Goal: Contribute content

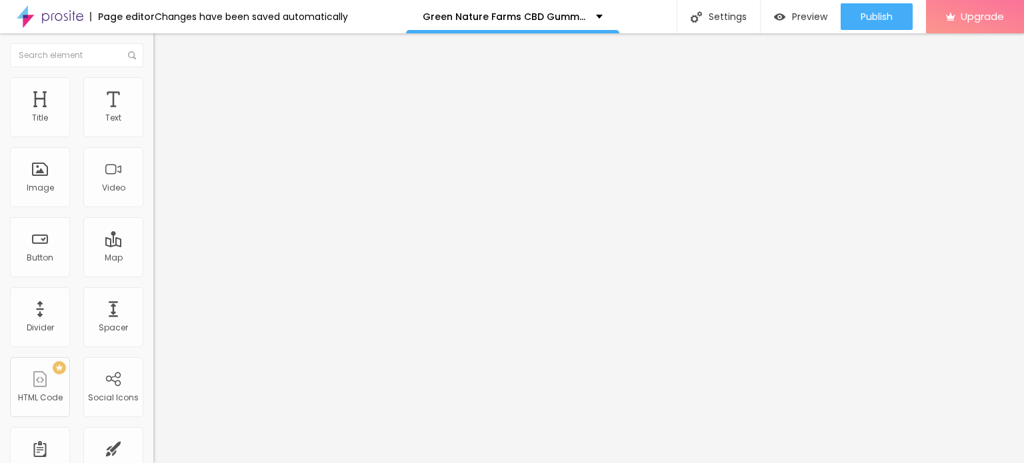
click at [153, 115] on span "Add image" at bounding box center [180, 108] width 55 height 11
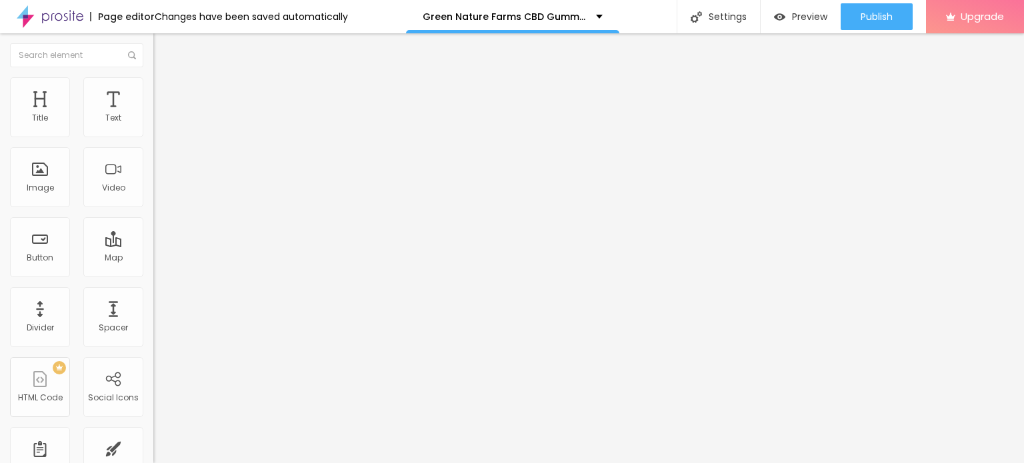
click at [153, 79] on img at bounding box center [159, 83] width 12 height 12
type input "90"
type input "75"
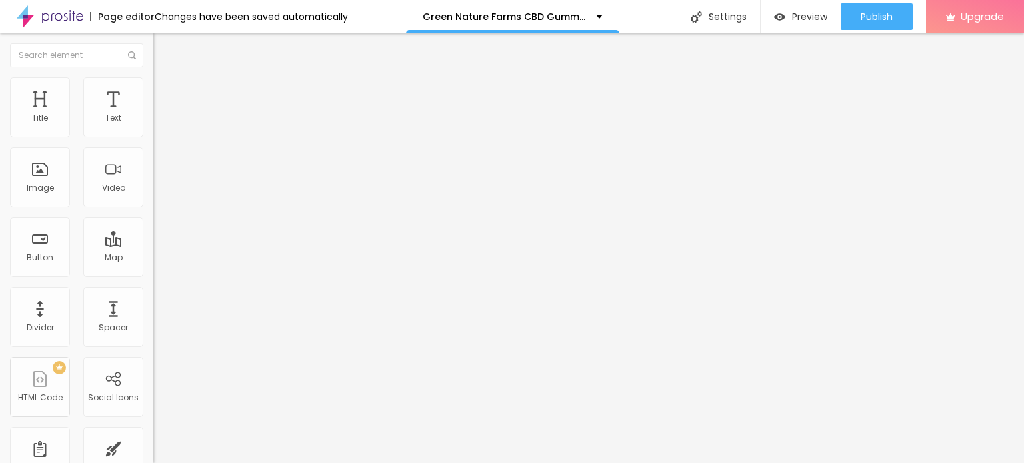
type input "70"
type input "65"
type input "60"
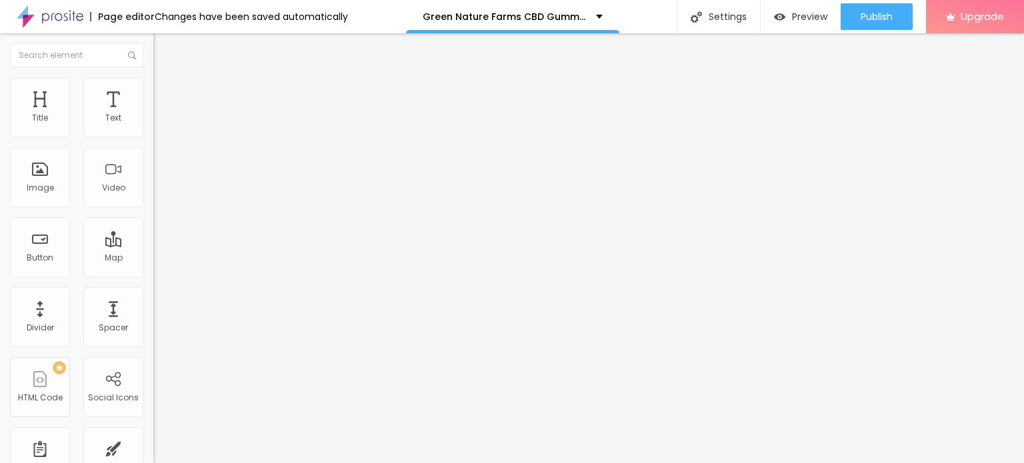
type input "60"
type input "55"
type input "50"
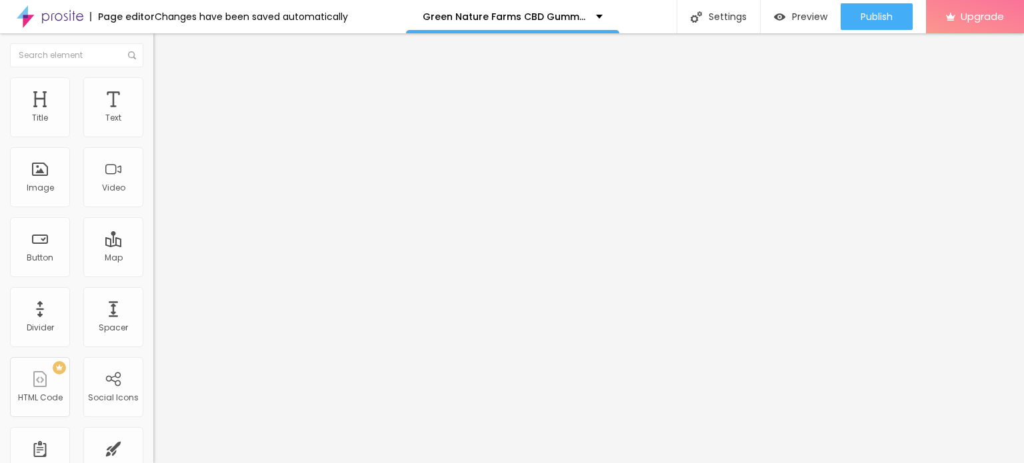
type input "45"
drag, startPoint x: 140, startPoint y: 139, endPoint x: 61, endPoint y: 139, distance: 79.4
type input "45"
click at [153, 137] on input "range" at bounding box center [196, 131] width 86 height 11
click at [153, 125] on input "Click me" at bounding box center [233, 118] width 160 height 13
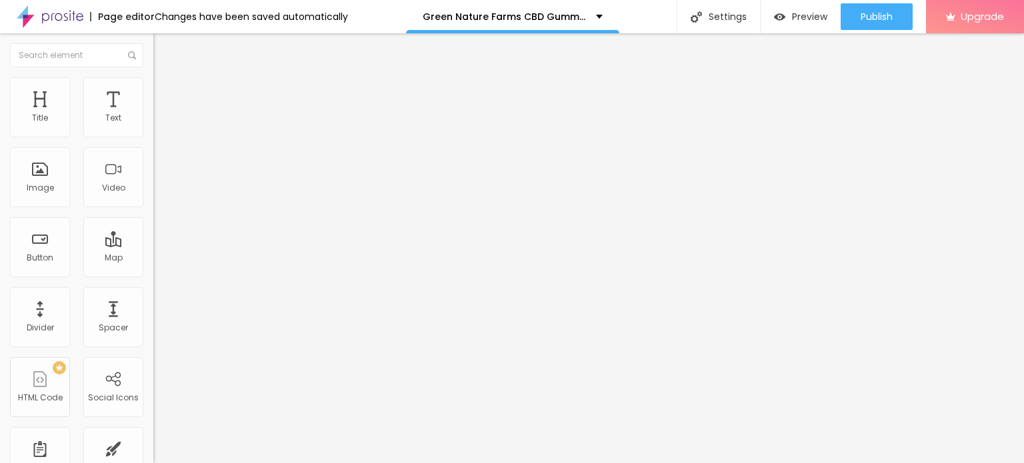
paste input "😍👇SHOP NOW😍👇"
type input "😍👇SHOP NOW😍👇"
click at [153, 275] on input "https://" at bounding box center [233, 267] width 160 height 13
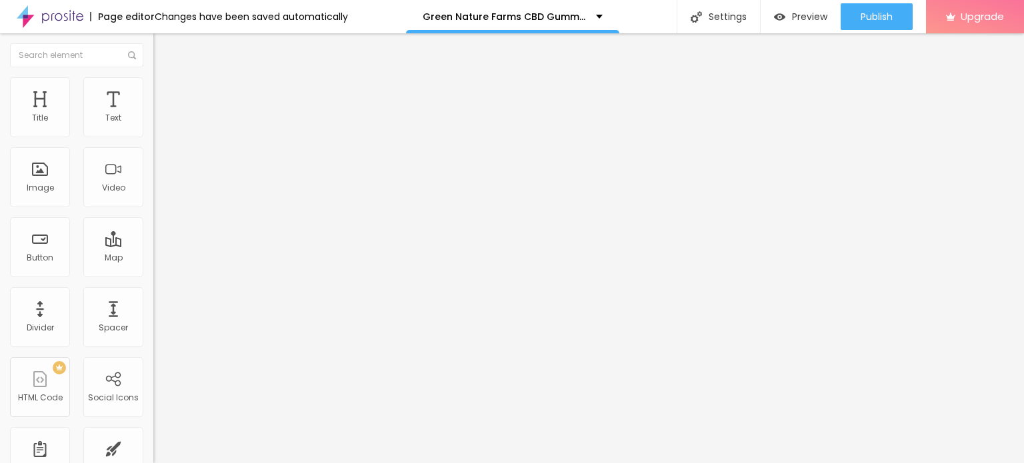
paste input "[DOMAIN_NAME][URL]"
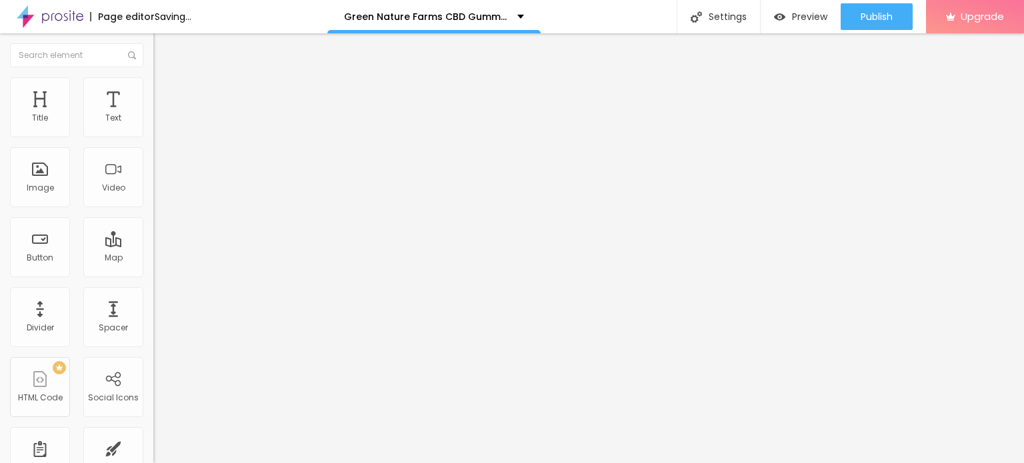
scroll to position [0, 174]
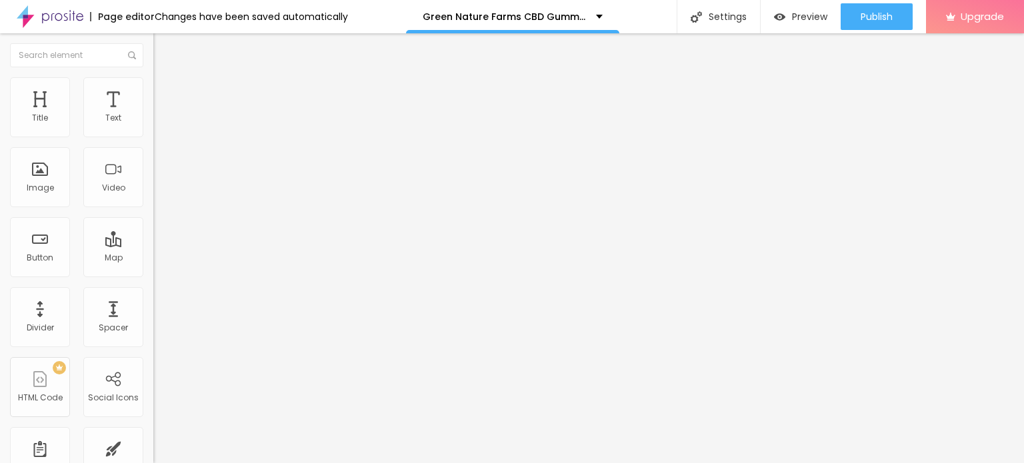
type input "[URL][DOMAIN_NAME]"
click at [153, 291] on div at bounding box center [229, 291] width 153 height 0
click at [163, 45] on img "button" at bounding box center [168, 48] width 11 height 11
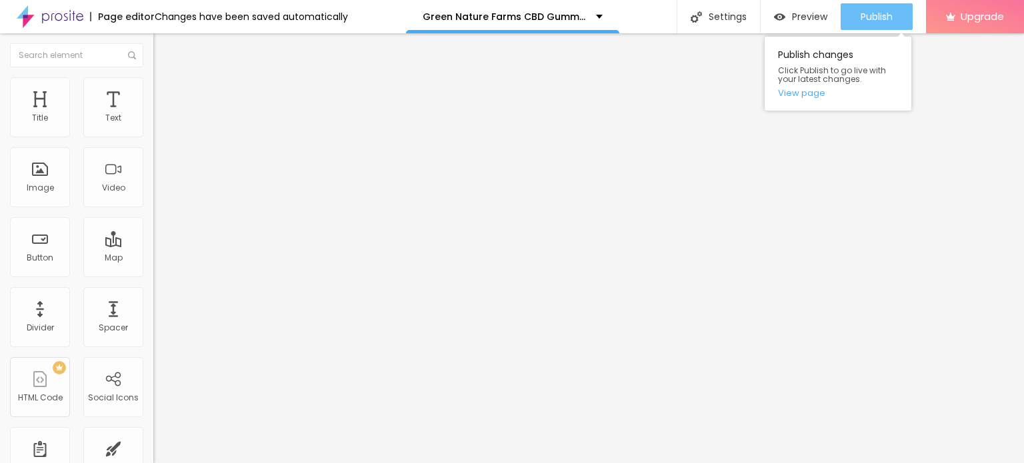
click at [879, 17] on span "Publish" at bounding box center [877, 16] width 32 height 11
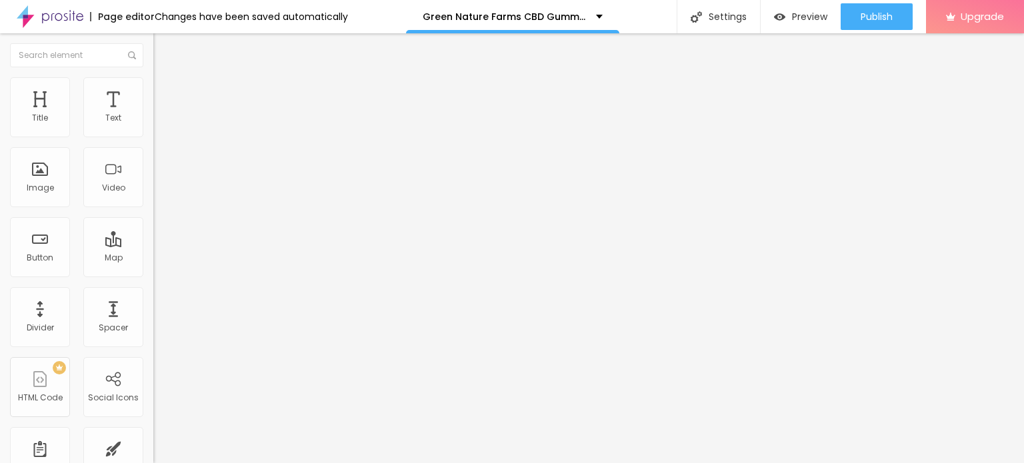
click at [164, 119] on icon "button" at bounding box center [165, 117] width 3 height 3
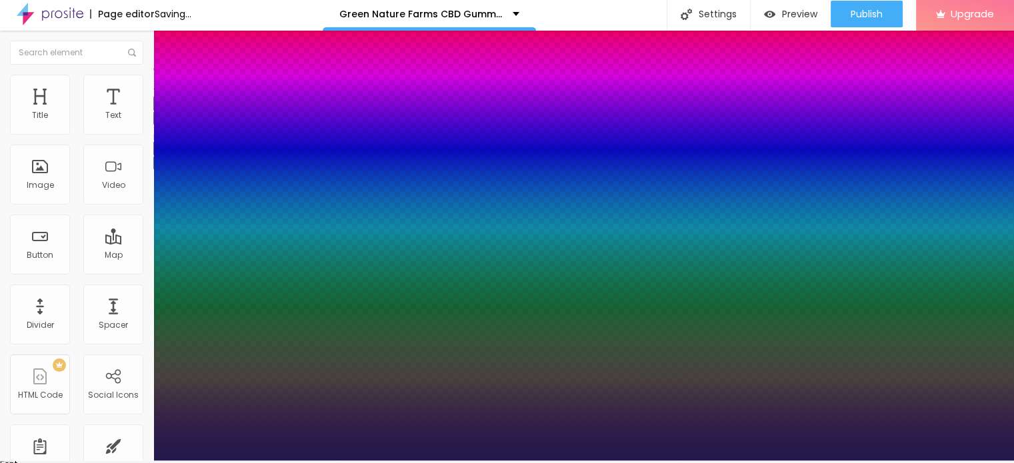
scroll to position [3, 0]
type input "1"
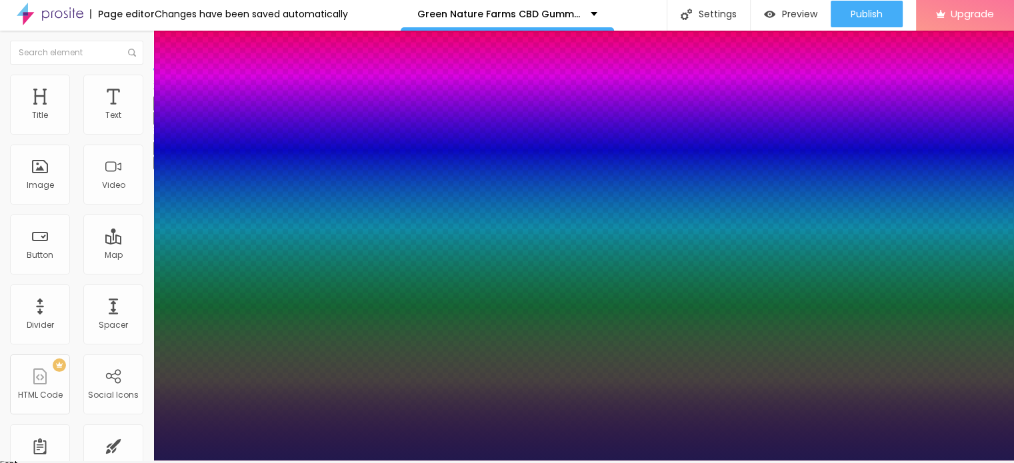
click at [423, 461] on div at bounding box center [507, 461] width 1014 height 0
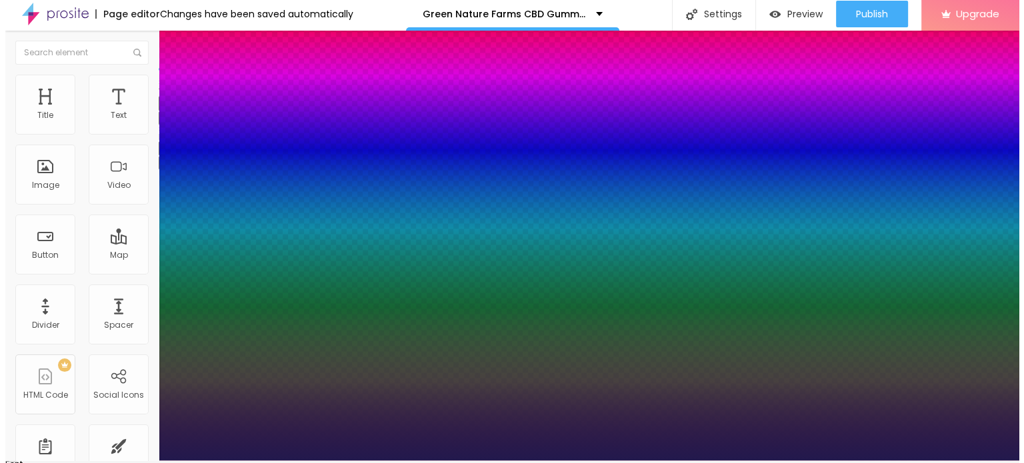
scroll to position [0, 0]
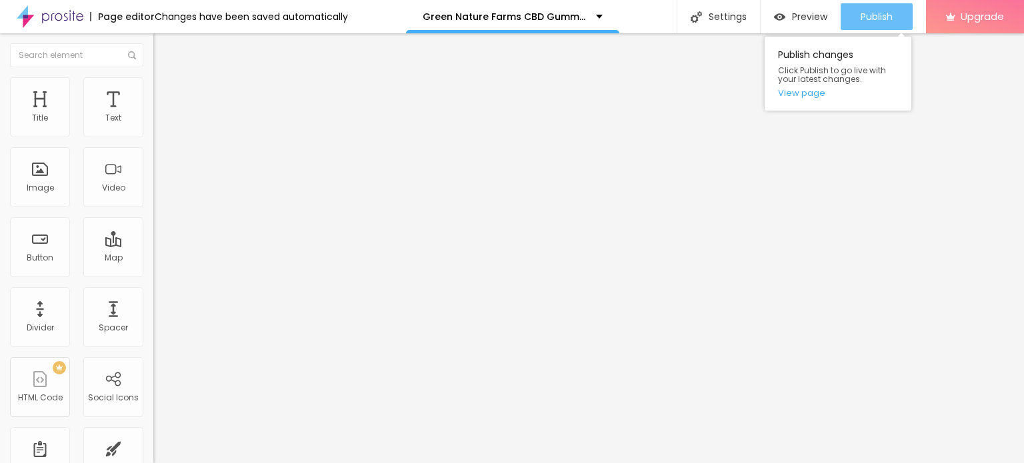
click at [856, 26] on button "Publish" at bounding box center [877, 16] width 72 height 27
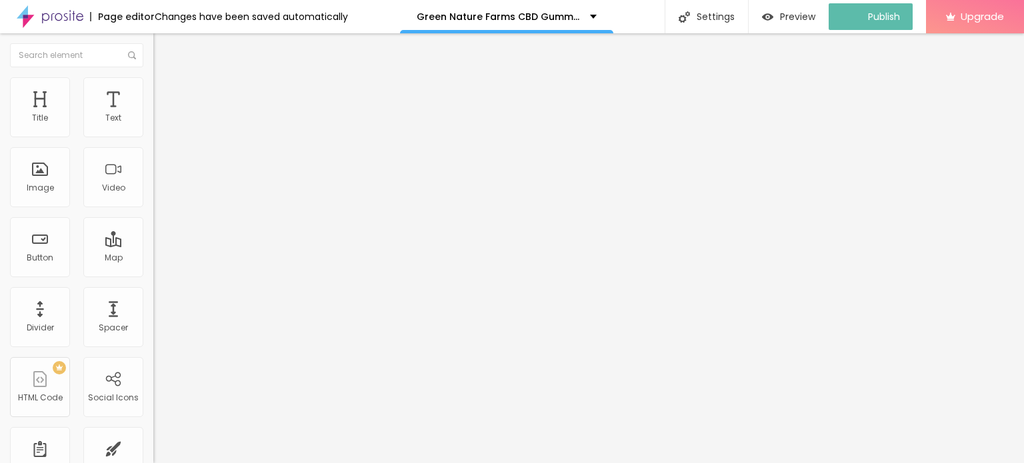
click at [25, 15] on img at bounding box center [50, 16] width 67 height 33
